Goal: Navigation & Orientation: Find specific page/section

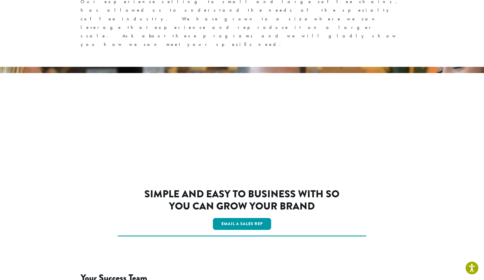
scroll to position [917, 0]
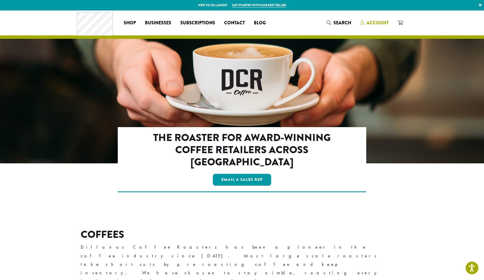
click at [364, 23] on icon at bounding box center [362, 22] width 4 height 5
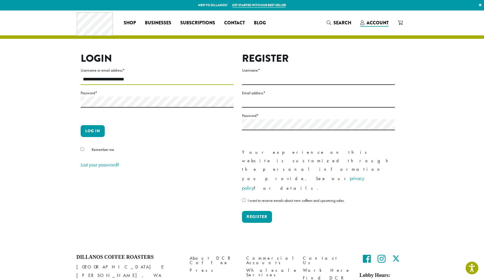
type input "**********"
click at [92, 131] on button "Log in" at bounding box center [93, 131] width 24 height 12
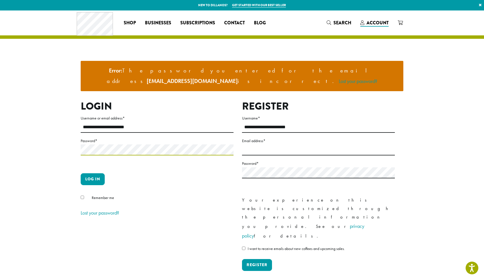
click at [92, 173] on button "Log in" at bounding box center [93, 179] width 24 height 12
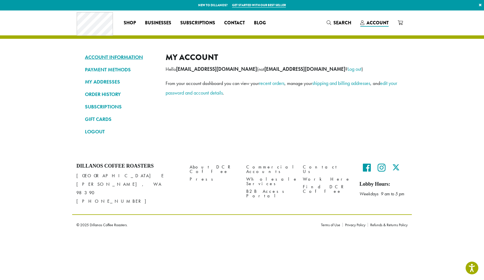
click at [122, 56] on link "ACCOUNT INFORMATION" at bounding box center [121, 57] width 72 height 10
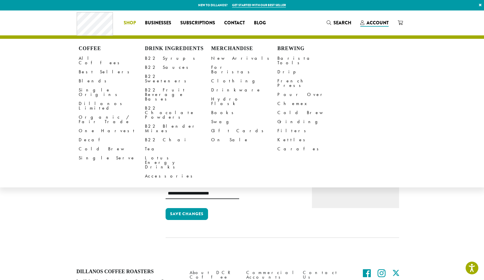
click at [129, 23] on span "Shop" at bounding box center [130, 23] width 12 height 7
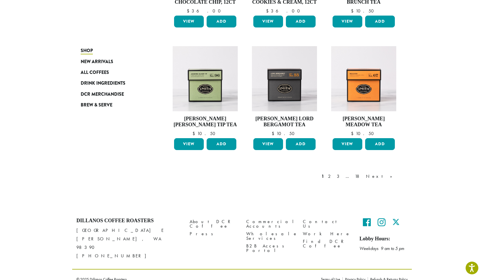
scroll to position [419, 0]
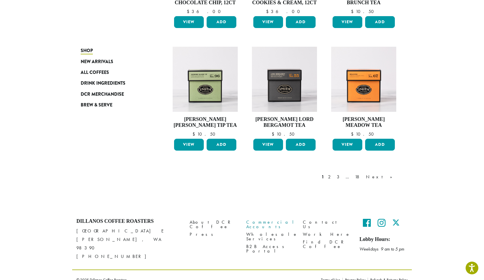
click at [272, 223] on link "Commercial Accounts" at bounding box center [270, 224] width 48 height 12
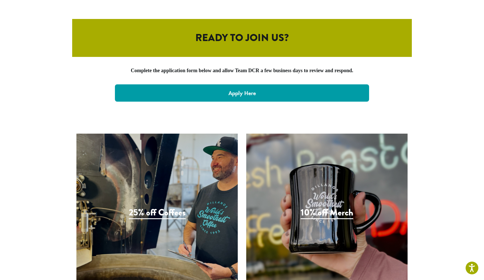
scroll to position [1169, 0]
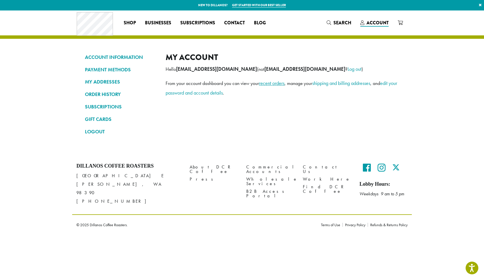
click at [271, 82] on link "recent orders" at bounding box center [271, 83] width 25 height 7
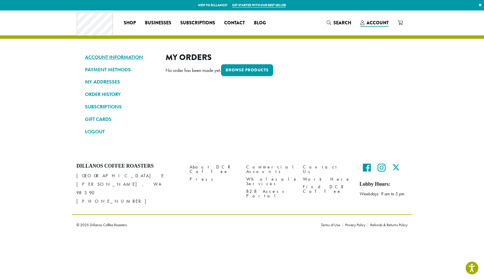
click at [114, 57] on link "ACCOUNT INFORMATION" at bounding box center [121, 57] width 72 height 10
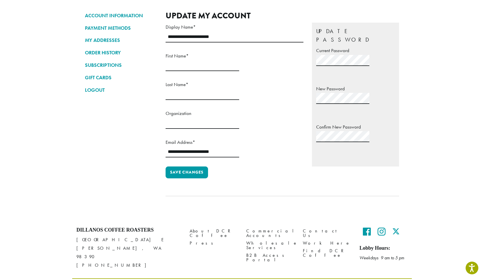
scroll to position [41, 0]
click at [264, 240] on link "Wholesale Services" at bounding box center [270, 246] width 48 height 12
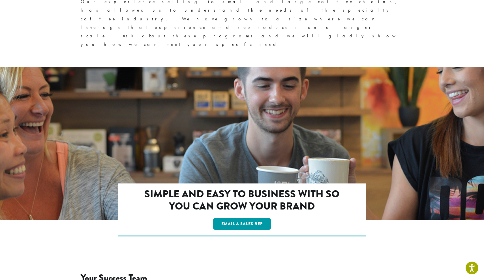
scroll to position [917, 0]
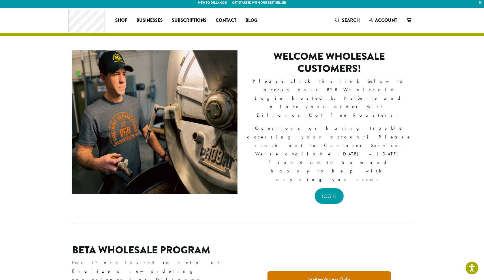
scroll to position [16, 0]
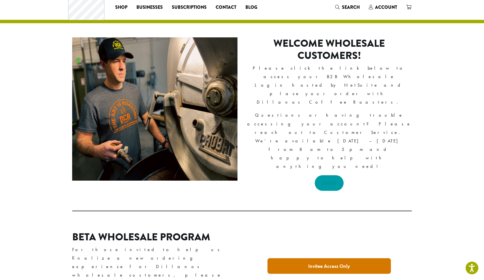
click at [332, 175] on link "LOGIN" at bounding box center [328, 183] width 29 height 16
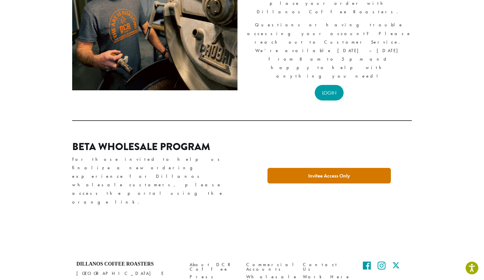
scroll to position [105, 0]
click at [302, 168] on link "Invitee Access Only" at bounding box center [328, 176] width 123 height 16
